Goal: Transaction & Acquisition: Download file/media

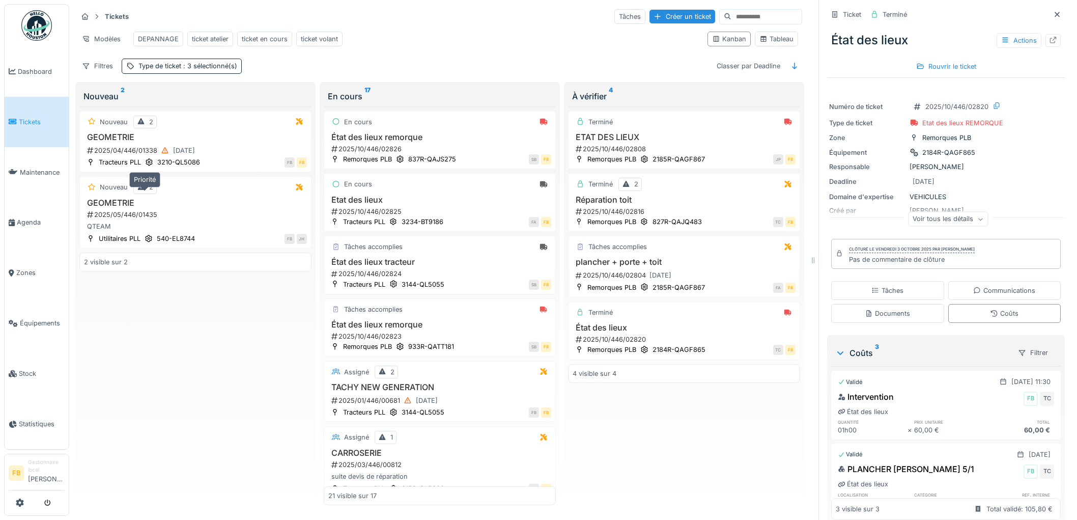
scroll to position [8, 0]
click at [34, 318] on span "Équipements" at bounding box center [42, 323] width 45 height 10
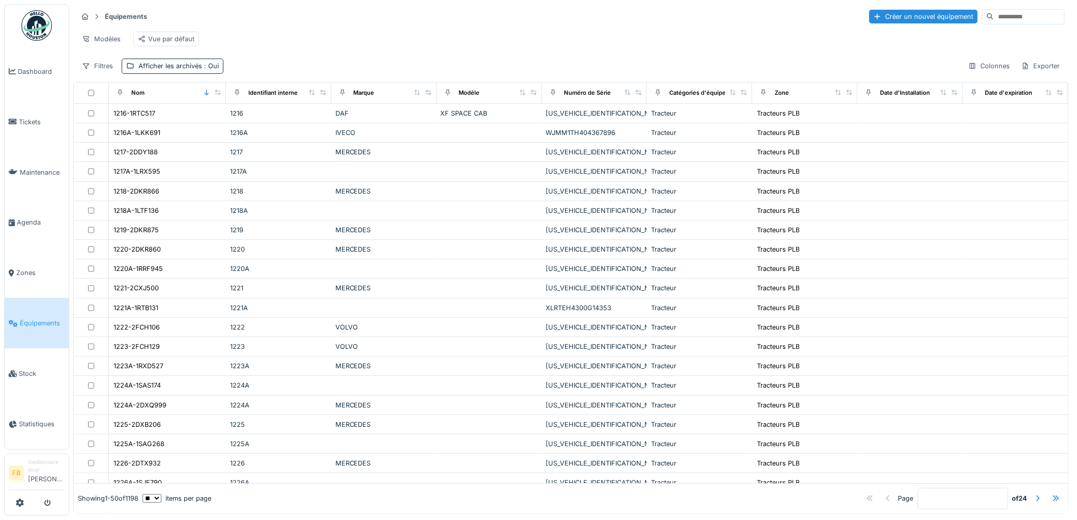
click at [994, 18] on input at bounding box center [1029, 17] width 70 height 14
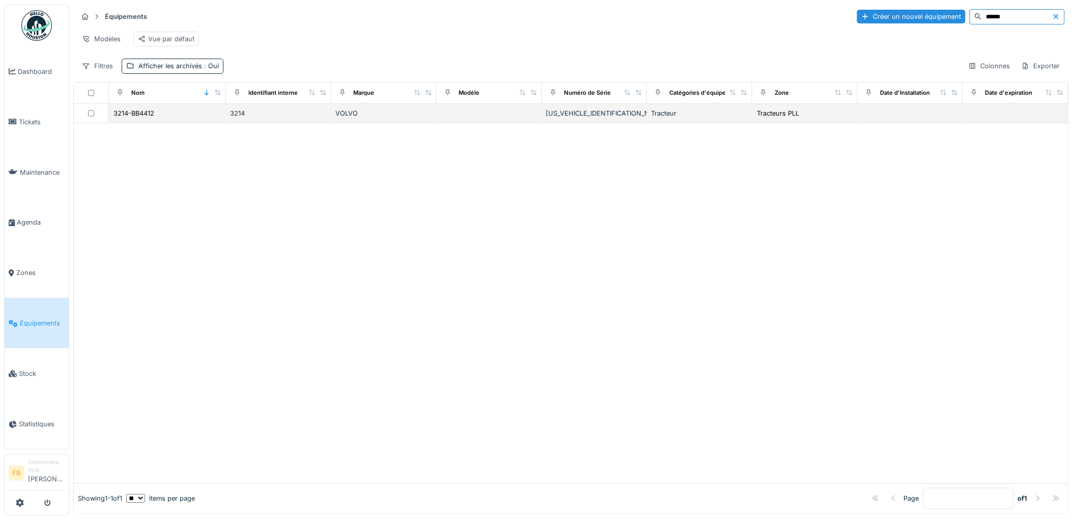
type input "******"
click at [132, 123] on td "3214-BB4412" at bounding box center [167, 113] width 117 height 19
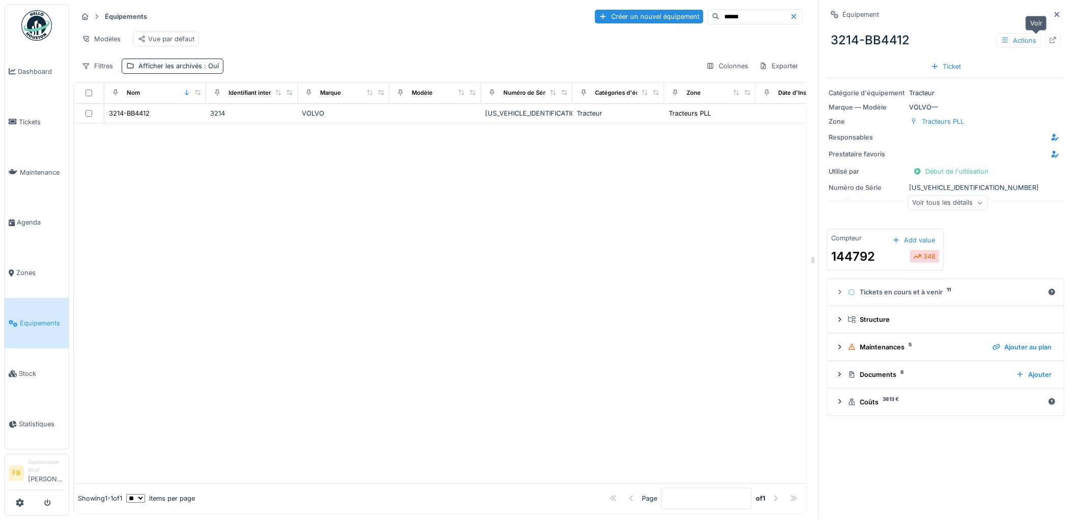
click at [1049, 38] on icon at bounding box center [1053, 40] width 8 height 7
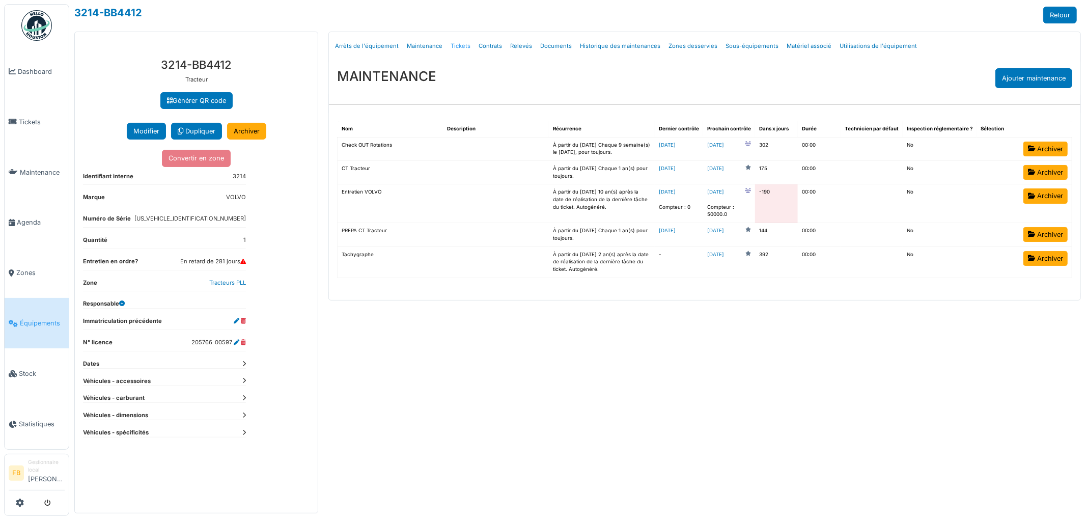
click at [456, 48] on link "Tickets" at bounding box center [460, 46] width 28 height 24
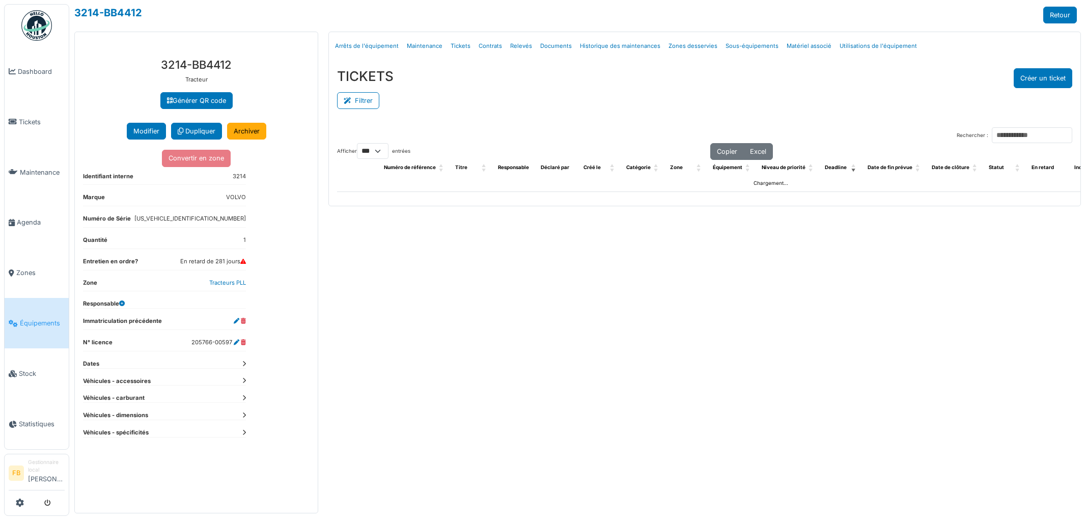
select select "***"
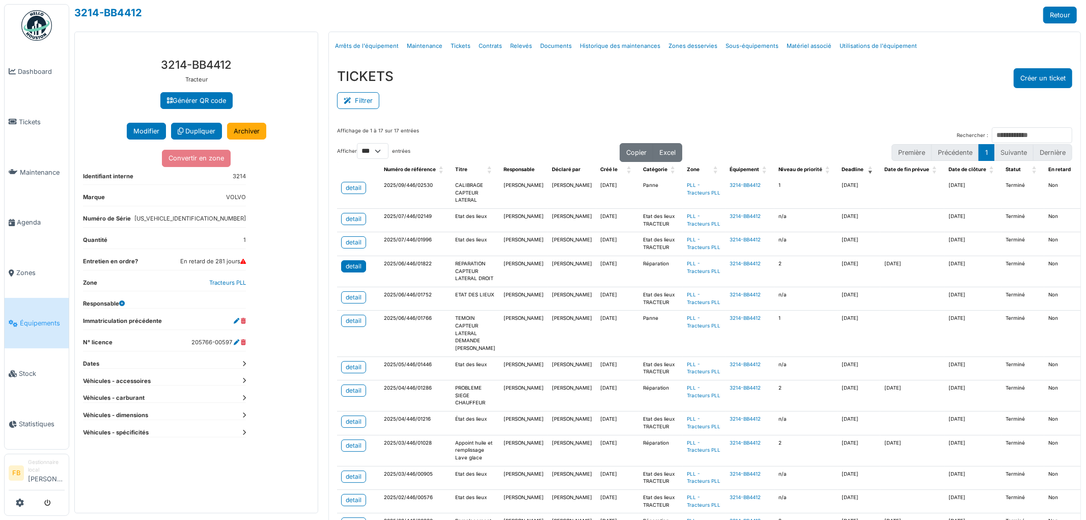
click at [346, 271] on div "detail" at bounding box center [354, 266] width 16 height 9
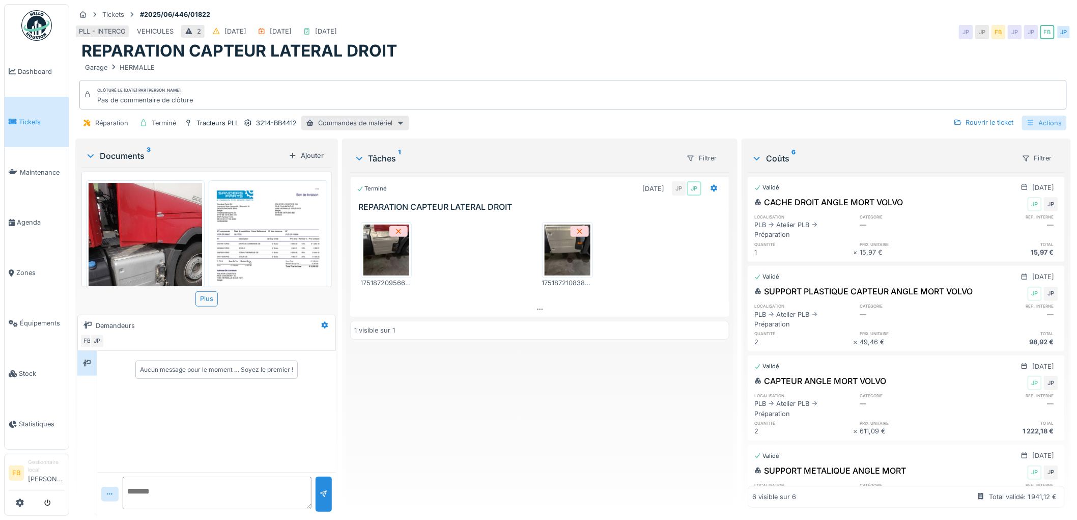
click at [1039, 119] on div "Actions" at bounding box center [1044, 123] width 45 height 15
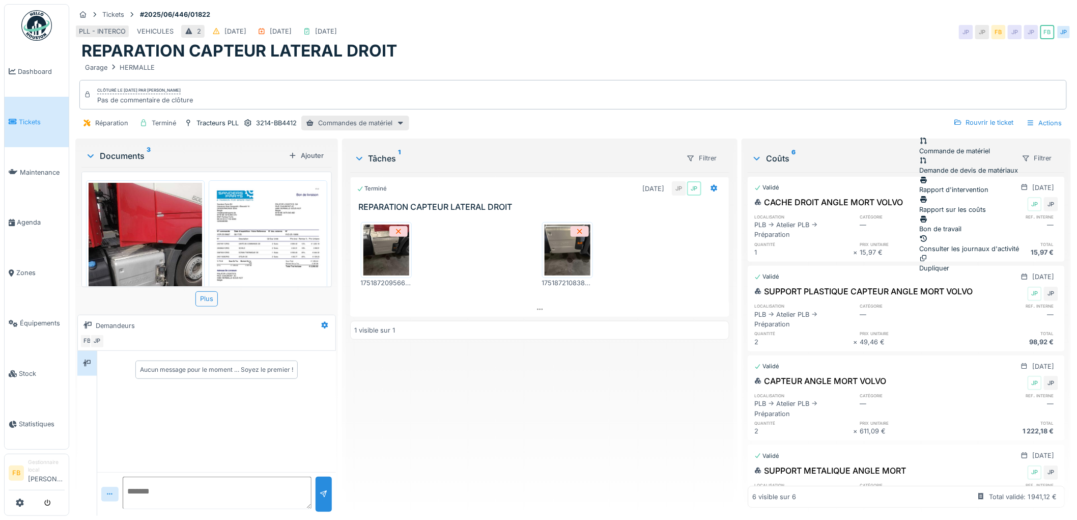
click at [956, 195] on div "Rapport sur les coûts" at bounding box center [970, 204] width 100 height 19
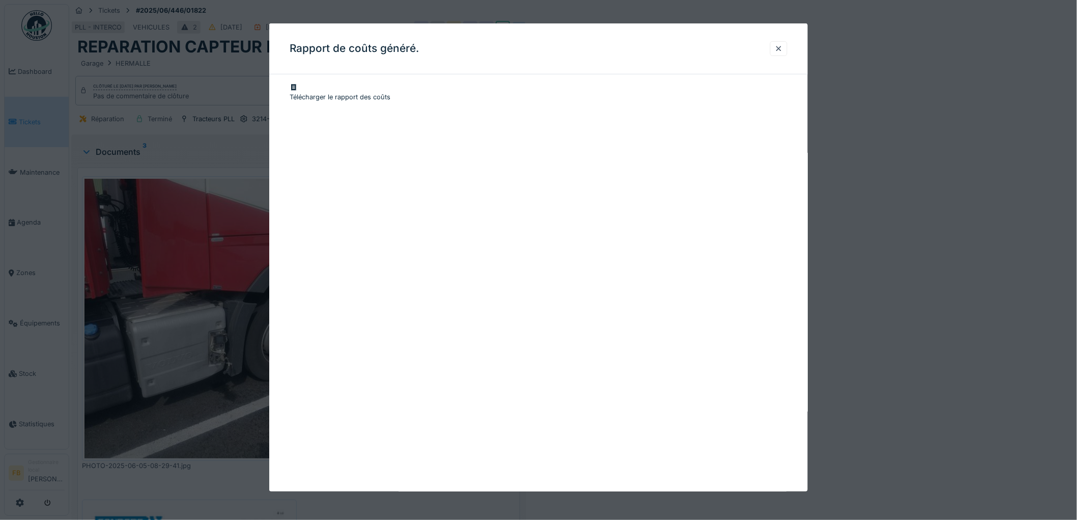
click at [355, 88] on div "Télécharger le rapport des coûts" at bounding box center [539, 91] width 498 height 19
click at [781, 42] on div at bounding box center [778, 48] width 17 height 15
